Goal: Check status: Check status

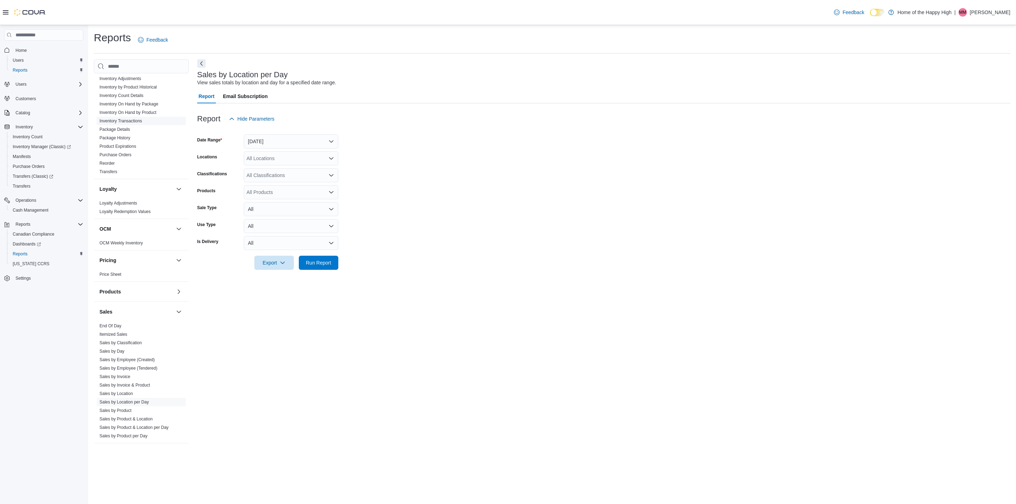
scroll to position [250, 0]
click at [110, 286] on link "End Of Day" at bounding box center [110, 287] width 22 height 5
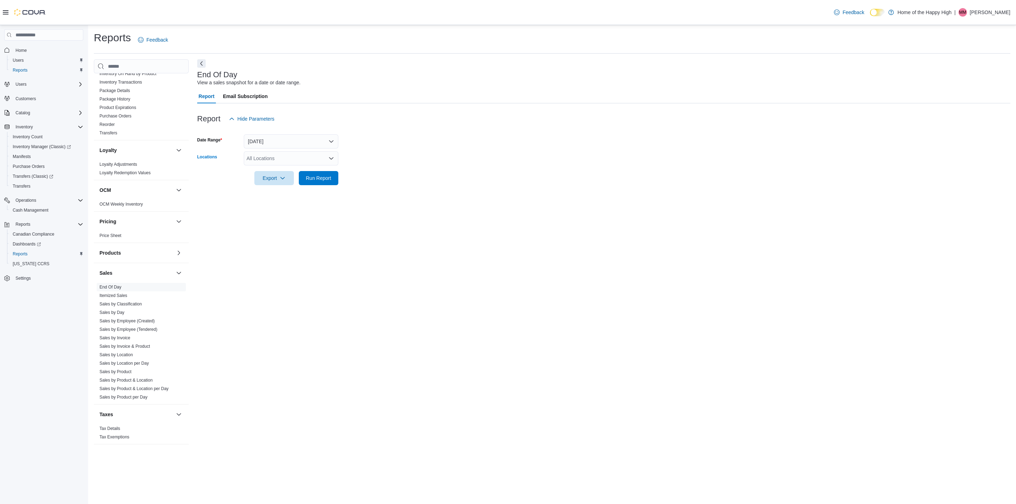
click at [264, 159] on div "All Locations" at bounding box center [291, 158] width 95 height 14
type input "****"
click at [295, 168] on span "Edmonton - [GEOGRAPHIC_DATA] - Fire & Flower" at bounding box center [329, 170] width 112 height 7
drag, startPoint x: 427, startPoint y: 168, endPoint x: 387, endPoint y: 181, distance: 42.2
click at [417, 169] on div at bounding box center [603, 168] width 813 height 6
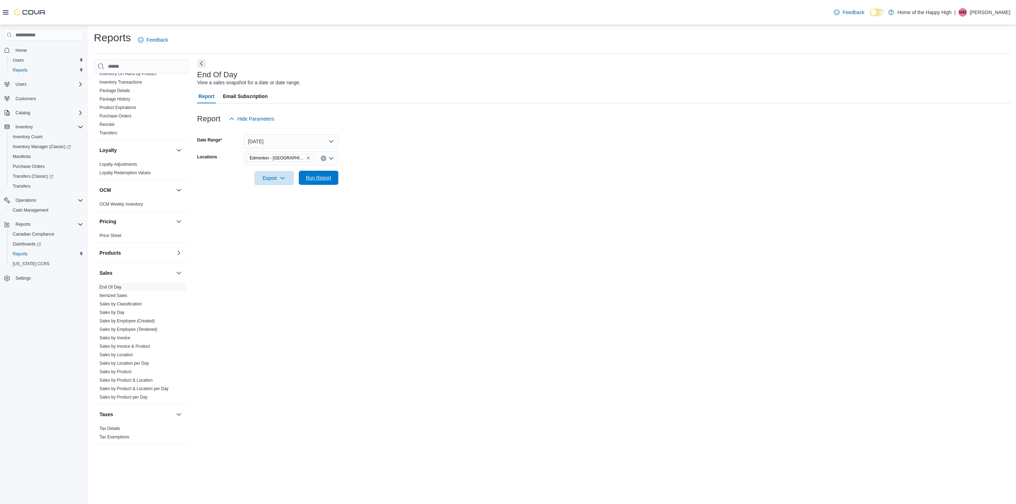
click at [325, 175] on span "Run Report" at bounding box center [318, 177] width 25 height 7
